Goal: Communication & Community: Answer question/provide support

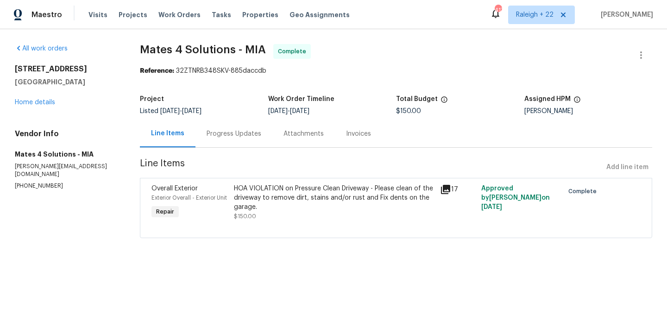
click at [253, 135] on div "Progress Updates" at bounding box center [234, 133] width 55 height 9
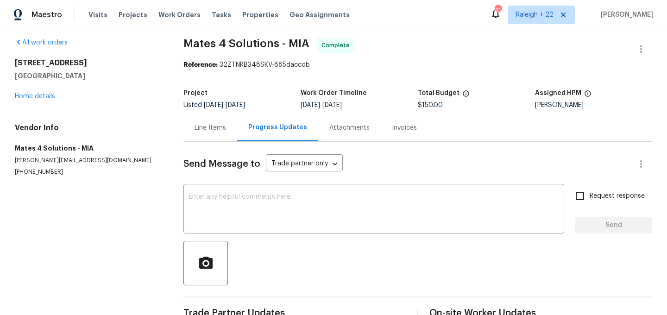
scroll to position [2, 0]
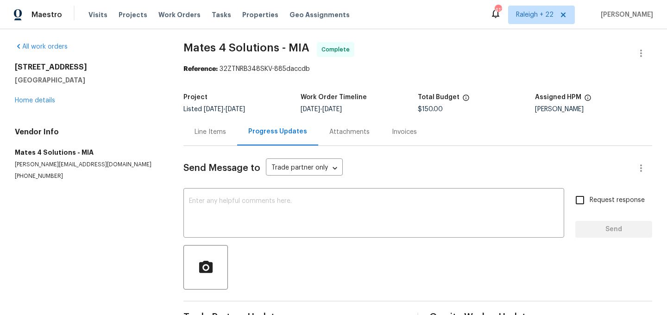
click at [220, 134] on div "Line Items" at bounding box center [211, 131] width 32 height 9
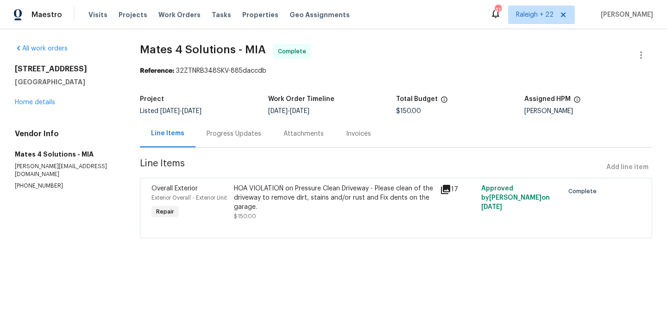
click at [283, 206] on div "HOA VIOLATION on Pressure Clean Driveway - Please clean of the driveway to remo…" at bounding box center [334, 198] width 201 height 28
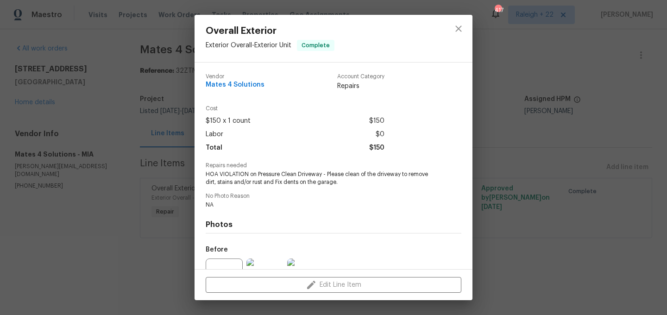
scroll to position [96, 0]
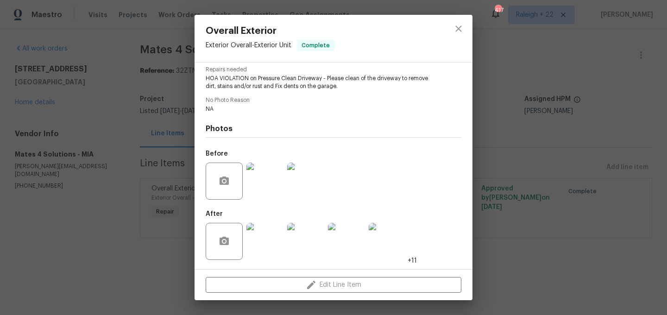
click at [260, 252] on img at bounding box center [265, 241] width 37 height 37
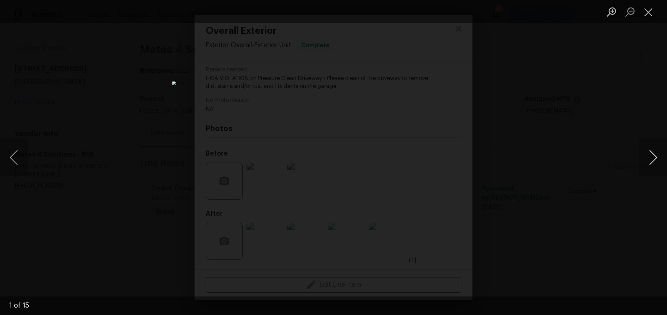
click at [647, 160] on button "Next image" at bounding box center [654, 157] width 28 height 37
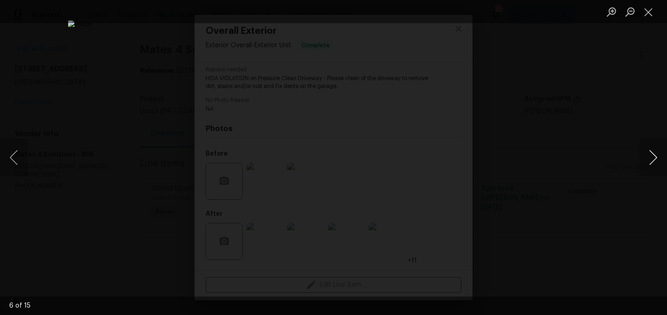
click at [648, 162] on button "Next image" at bounding box center [654, 157] width 28 height 37
click at [650, 10] on button "Close lightbox" at bounding box center [649, 12] width 19 height 16
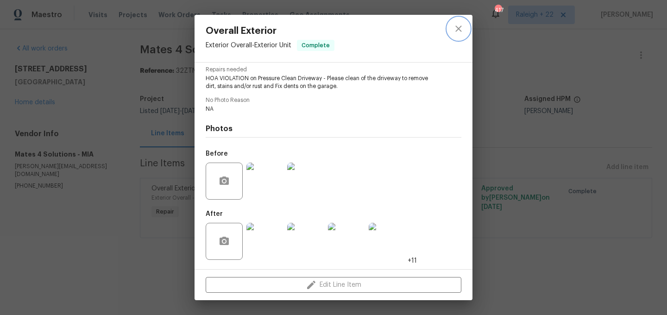
click at [459, 30] on icon "close" at bounding box center [458, 28] width 11 height 11
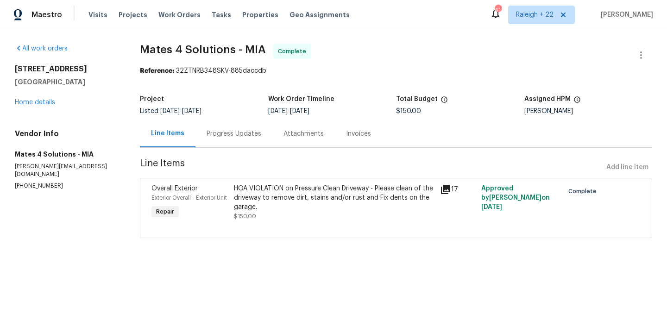
click at [328, 189] on div "HOA VIOLATION on Pressure Clean Driveway - Please clean of the driveway to remo…" at bounding box center [334, 198] width 201 height 28
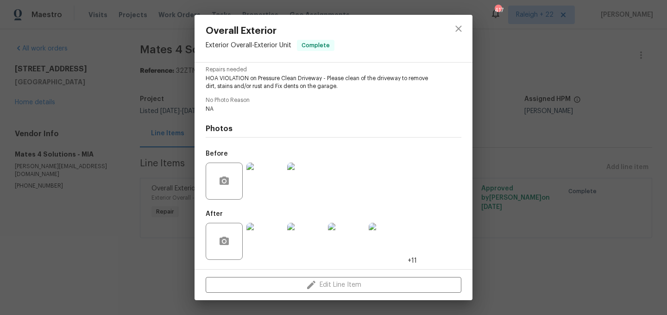
click at [270, 244] on img at bounding box center [265, 241] width 37 height 37
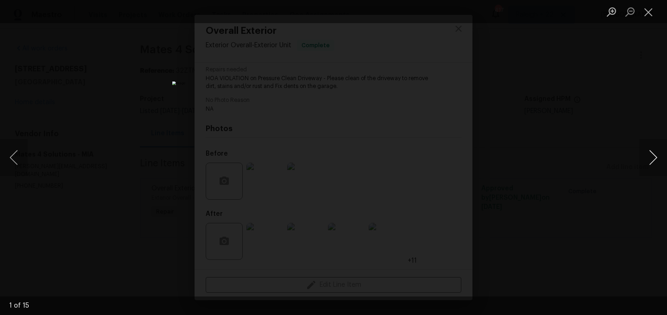
click at [656, 152] on button "Next image" at bounding box center [654, 157] width 28 height 37
click at [657, 156] on button "Next image" at bounding box center [654, 157] width 28 height 37
click at [656, 156] on button "Next image" at bounding box center [654, 157] width 28 height 37
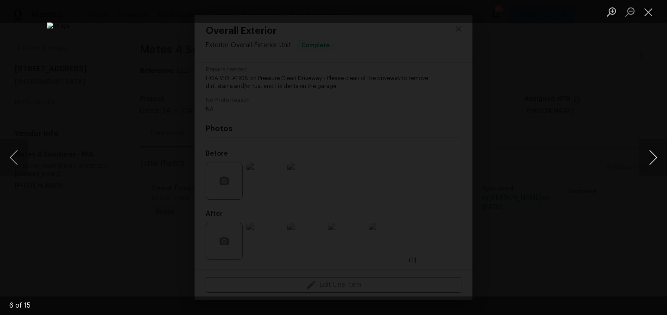
click at [656, 156] on button "Next image" at bounding box center [654, 157] width 28 height 37
click at [653, 17] on button "Close lightbox" at bounding box center [649, 12] width 19 height 16
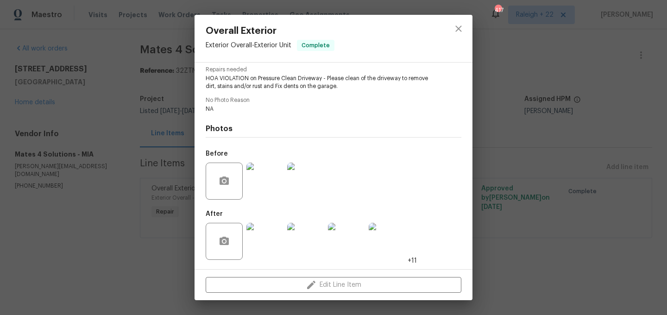
click at [264, 256] on img at bounding box center [265, 241] width 37 height 37
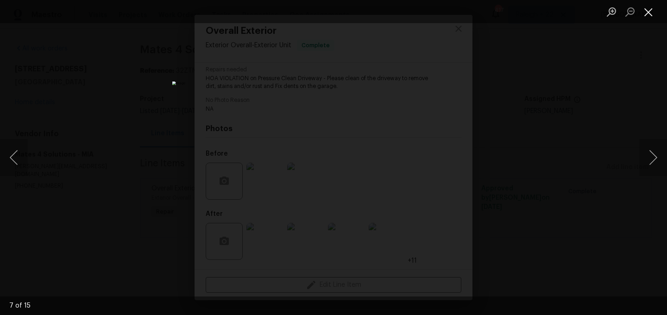
click at [640, 12] on button "Close lightbox" at bounding box center [649, 12] width 19 height 16
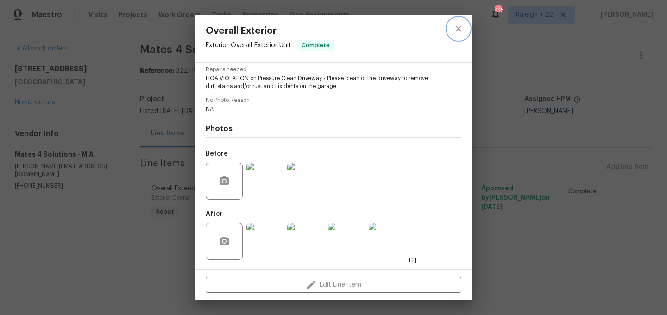
click at [454, 28] on icon "close" at bounding box center [458, 28] width 11 height 11
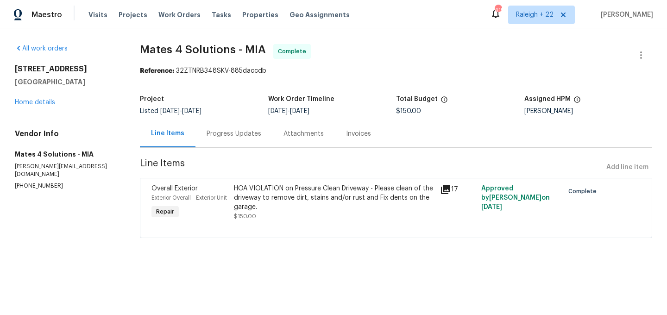
click at [237, 129] on div "Progress Updates" at bounding box center [234, 133] width 55 height 9
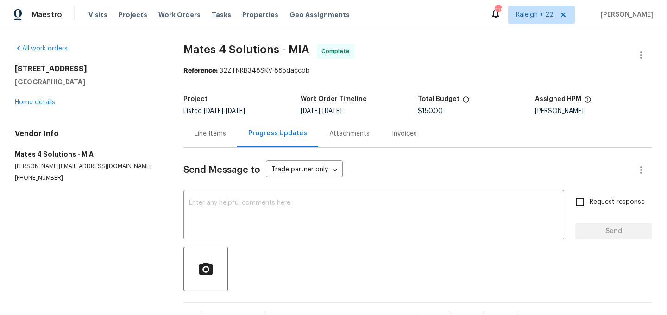
click at [224, 137] on div "Line Items" at bounding box center [211, 133] width 32 height 9
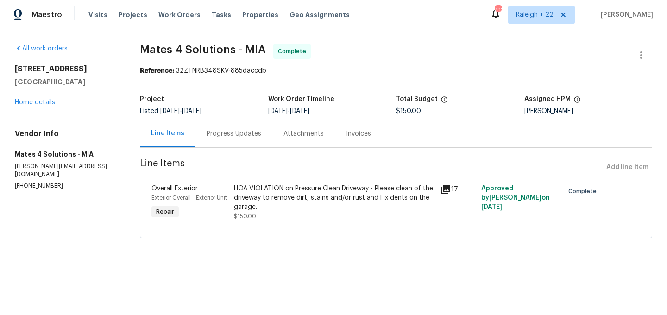
click at [256, 137] on div "Progress Updates" at bounding box center [234, 133] width 55 height 9
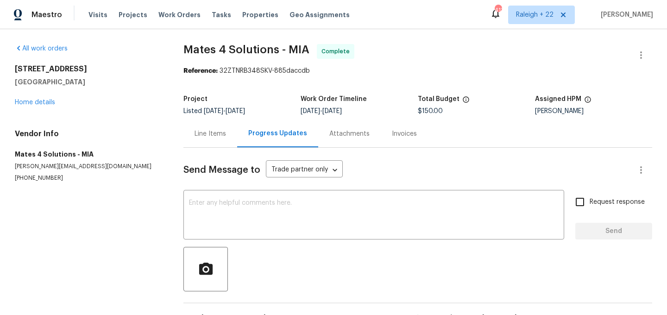
click at [248, 134] on div "Progress Updates" at bounding box center [277, 133] width 59 height 9
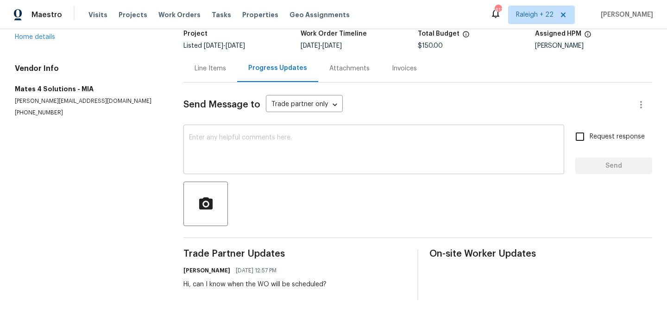
click at [280, 143] on textarea at bounding box center [374, 150] width 370 height 32
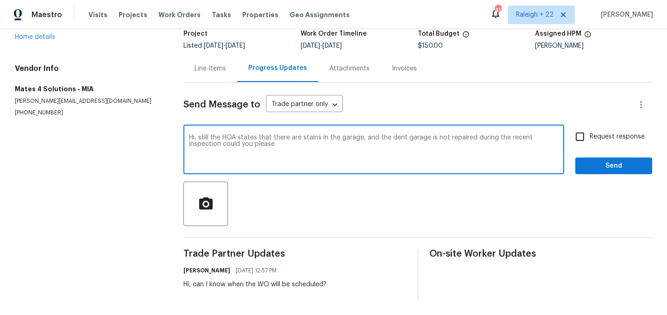
click at [253, 145] on textarea "Hi, still the HOA states that there are stains in the garage, and the dent gara…" at bounding box center [374, 150] width 370 height 32
type textarea "Hi, still the HOA states that there are stains in the garage, and the dent gara…"
click at [581, 135] on input "Request response" at bounding box center [579, 136] width 19 height 19
checkbox input "true"
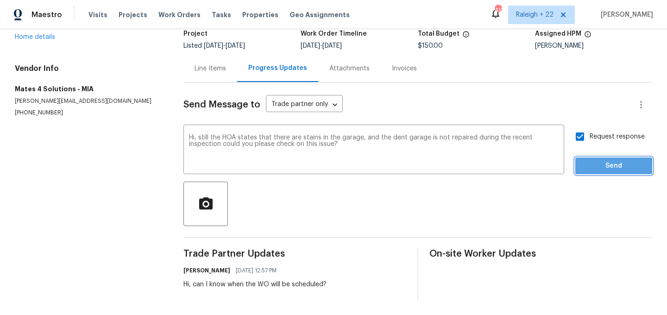
click at [590, 165] on span "Send" at bounding box center [614, 166] width 62 height 12
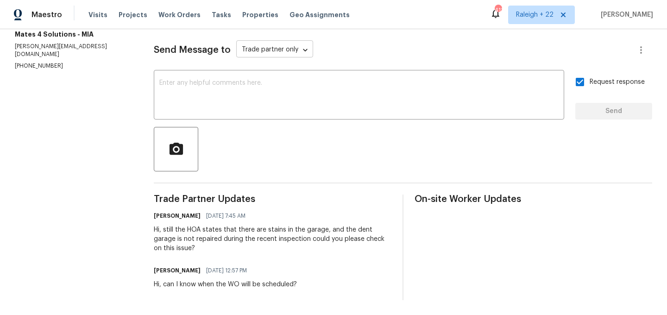
scroll to position [0, 0]
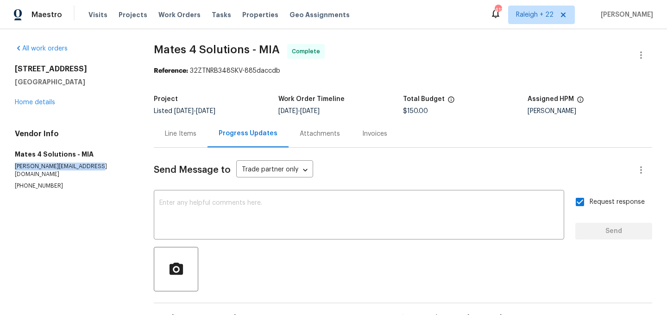
drag, startPoint x: 14, startPoint y: 166, endPoint x: 97, endPoint y: 168, distance: 83.0
click at [97, 168] on div "All work orders [STREET_ADDRESS] Home details Vendor Info Mates 4 Solutions - M…" at bounding box center [333, 232] width 667 height 406
copy p "[PERSON_NAME][EMAIL_ADDRESS][DOMAIN_NAME]"
click at [175, 139] on div "Line Items" at bounding box center [181, 133] width 54 height 27
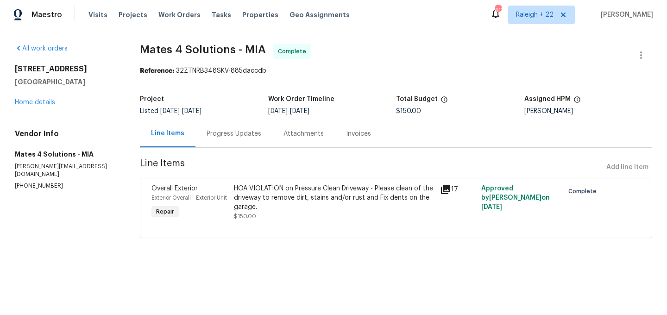
click at [262, 190] on div "HOA VIOLATION on Pressure Clean Driveway - Please clean of the driveway to remo…" at bounding box center [334, 198] width 201 height 28
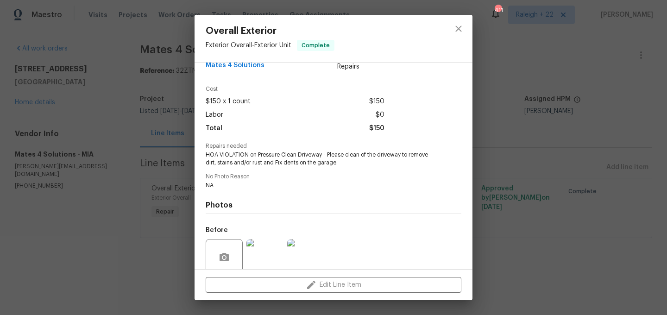
scroll to position [24, 0]
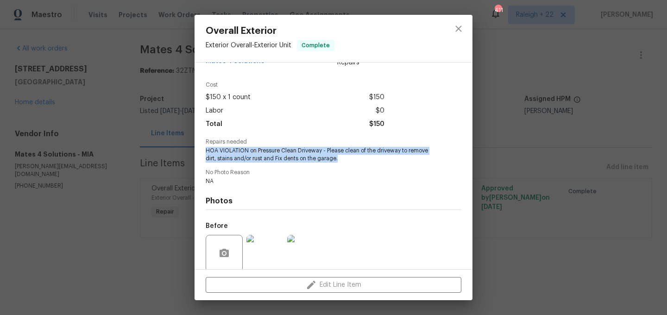
drag, startPoint x: 205, startPoint y: 152, endPoint x: 348, endPoint y: 164, distance: 143.2
click at [348, 164] on div "Vendor Mates 4 Solutions Account Category Repairs Cost $150 x 1 count $150 Labo…" at bounding box center [334, 166] width 278 height 207
copy span "HOA VIOLATION on Pressure Clean Driveway - Please clean of the driveway to remo…"
click at [456, 28] on icon "close" at bounding box center [458, 28] width 11 height 11
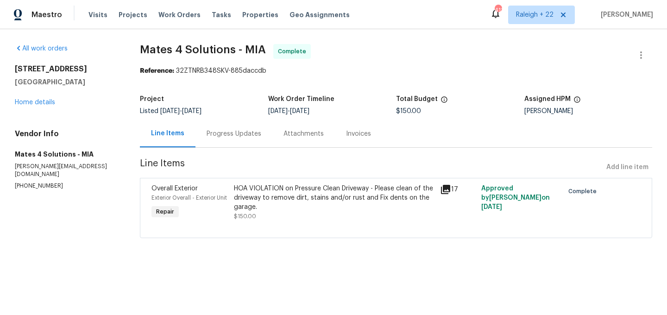
click at [241, 136] on div "Progress Updates" at bounding box center [234, 133] width 55 height 9
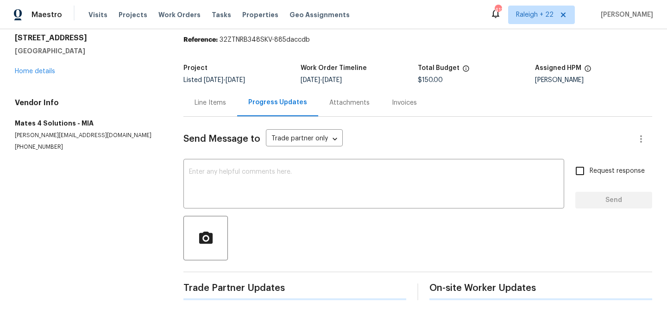
scroll to position [120, 0]
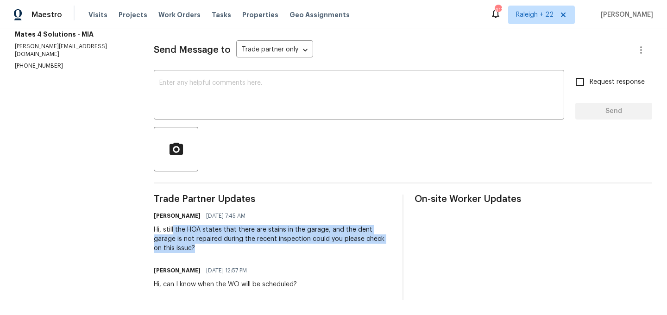
drag, startPoint x: 175, startPoint y: 230, endPoint x: 194, endPoint y: 254, distance: 30.0
click at [194, 254] on div "Trade Partner Updates Sheeba Rani D [DATE] 7:45 AM Hi, still the [GEOGRAPHIC_DA…" at bounding box center [273, 248] width 238 height 106
copy div "the HOA states that there are stains in the garage, and the dent garage is not …"
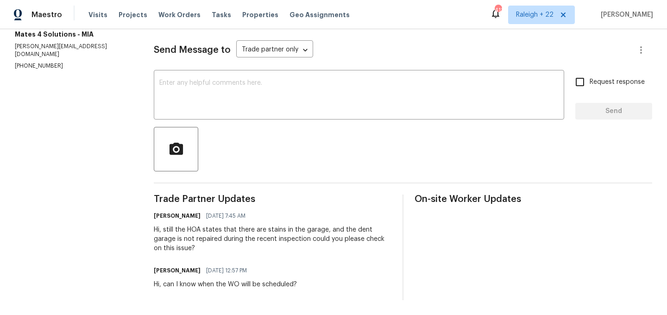
click at [230, 169] on div at bounding box center [403, 149] width 499 height 44
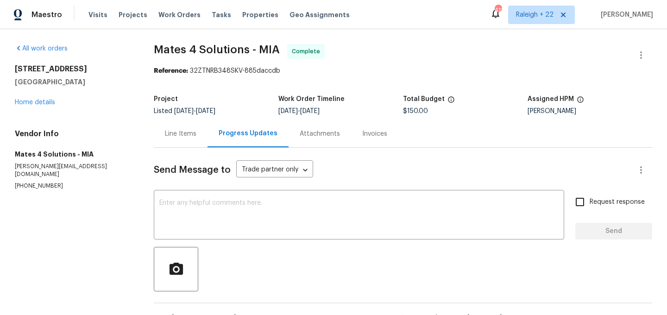
click at [181, 127] on div "Line Items" at bounding box center [181, 133] width 54 height 27
